Goal: Task Accomplishment & Management: Use online tool/utility

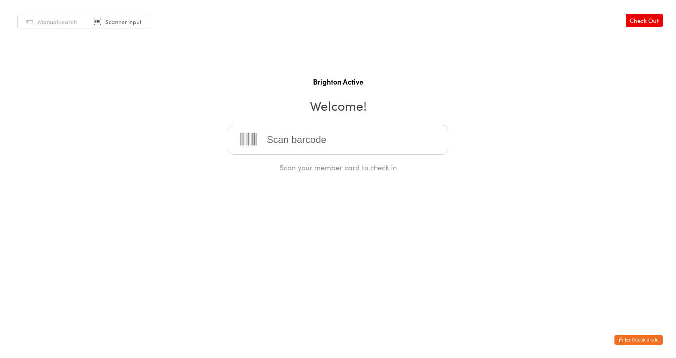
drag, startPoint x: 635, startPoint y: 337, endPoint x: 637, endPoint y: 344, distance: 7.6
click at [637, 337] on button "Exit kiosk mode" at bounding box center [639, 340] width 48 height 10
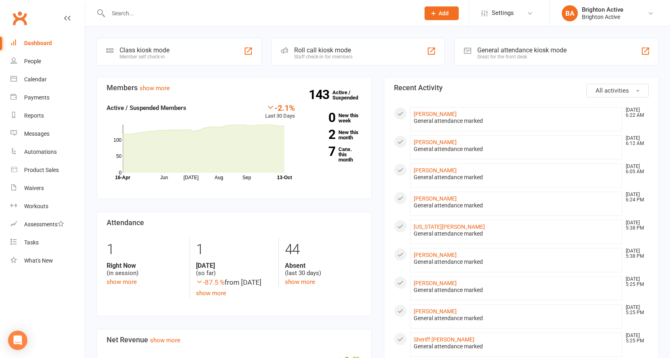
click at [489, 51] on div "General attendance kiosk mode" at bounding box center [521, 50] width 89 height 8
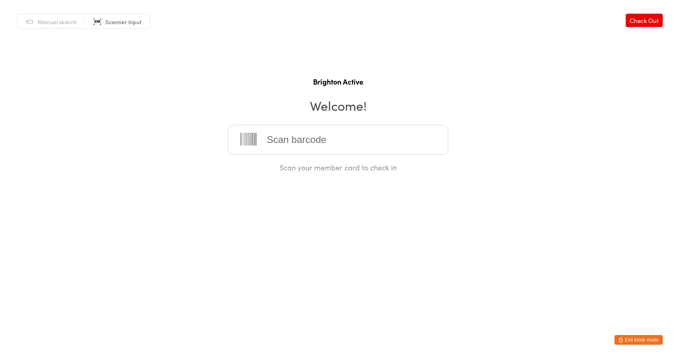
click at [286, 145] on input "search" at bounding box center [338, 140] width 221 height 30
